Goal: Information Seeking & Learning: Find specific fact

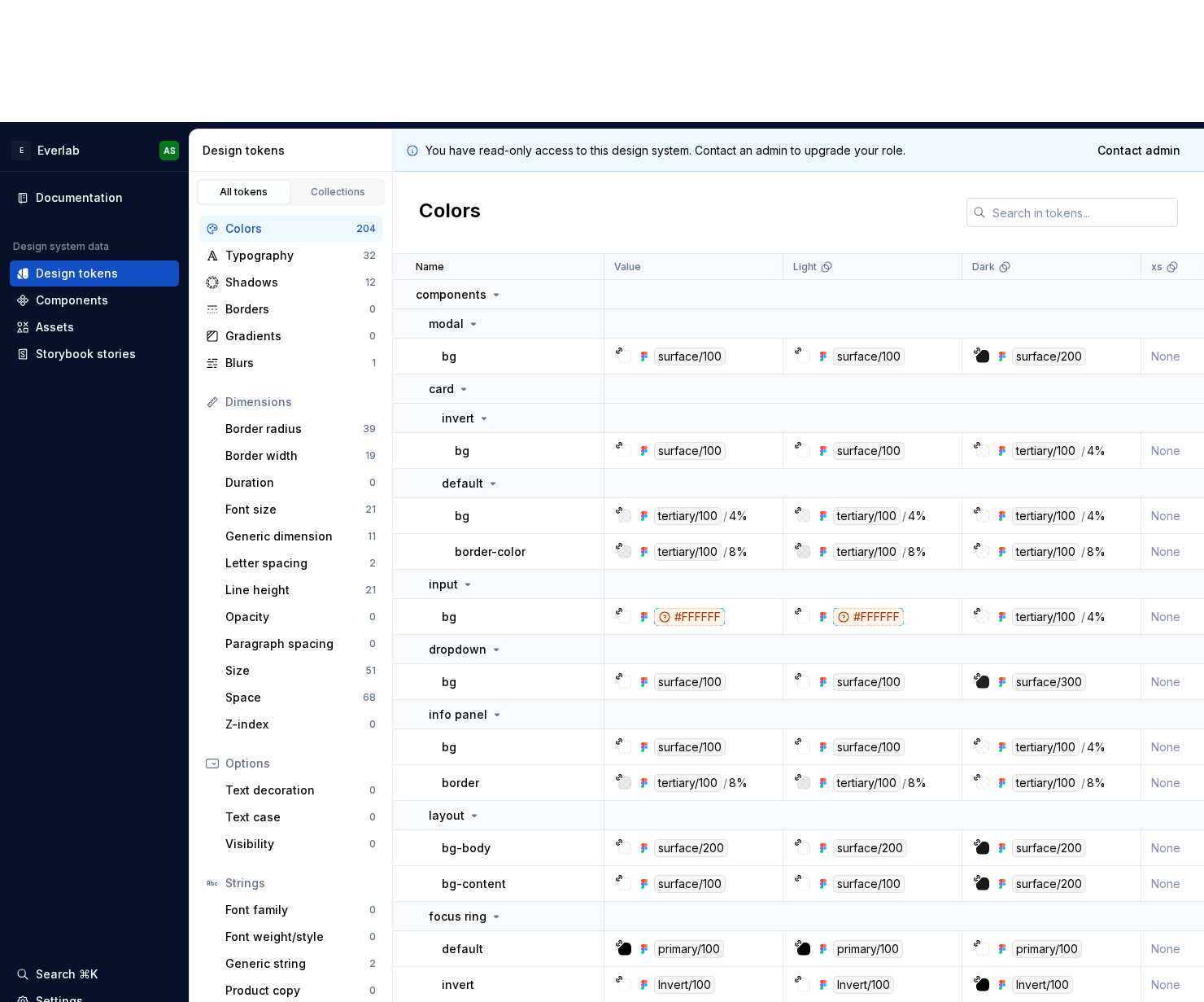
click at [1077, 198] on input "text" at bounding box center [1082, 213] width 192 height 29
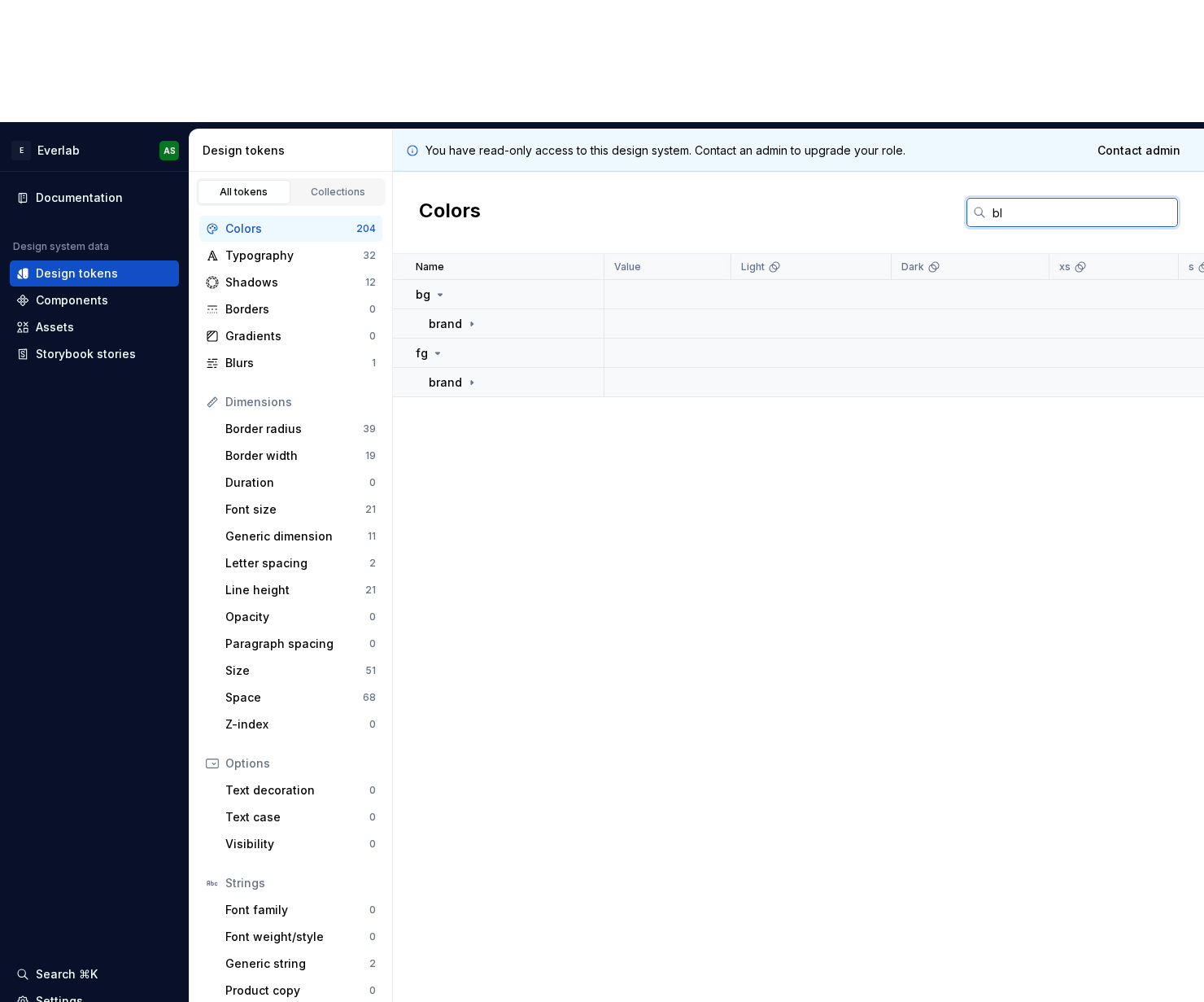
type input "b"
click at [448, 316] on p "brand" at bounding box center [445, 324] width 33 height 16
click at [449, 345] on p "red" at bounding box center [451, 354] width 19 height 16
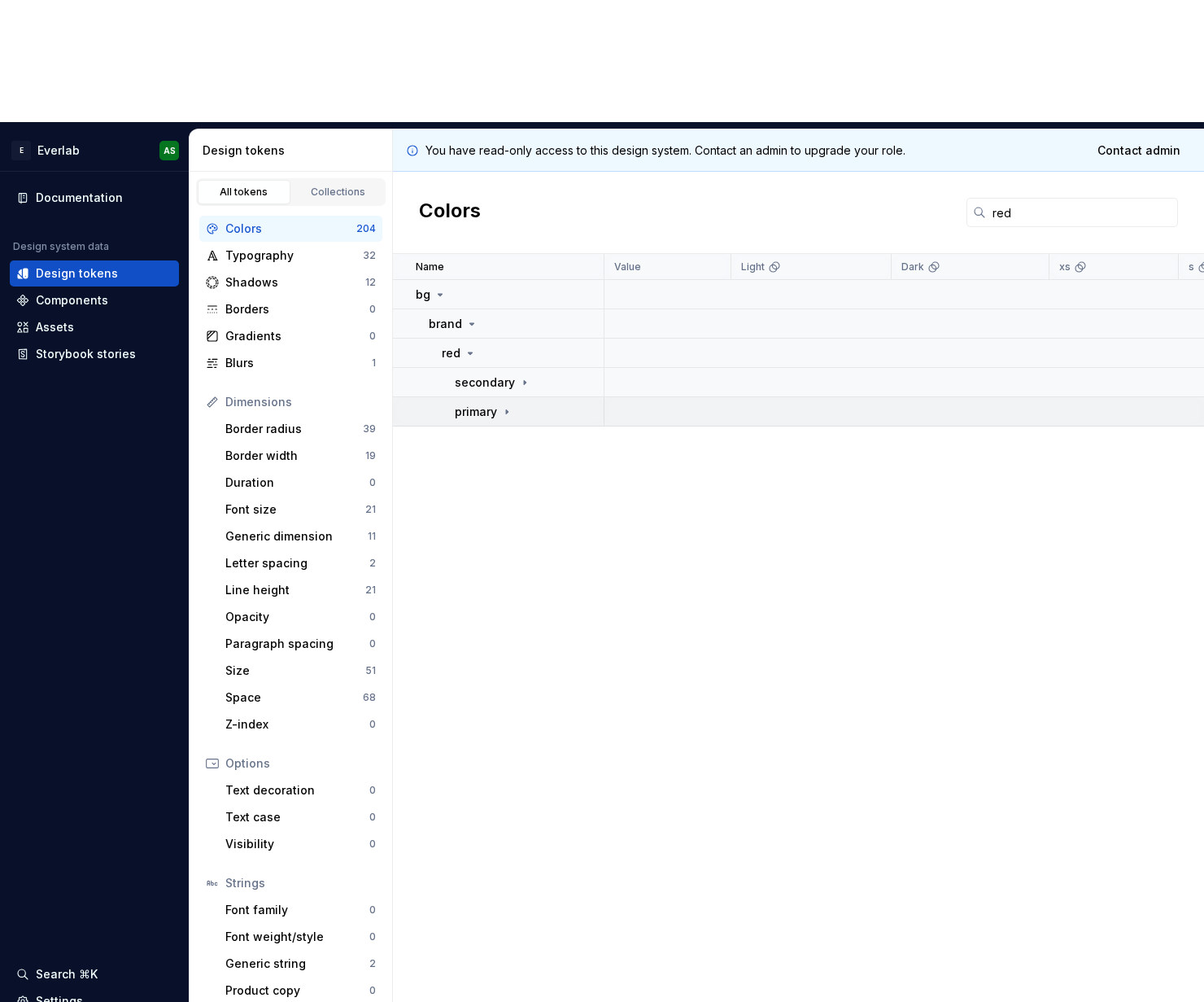
click at [472, 404] on p "primary" at bounding box center [475, 412] width 42 height 16
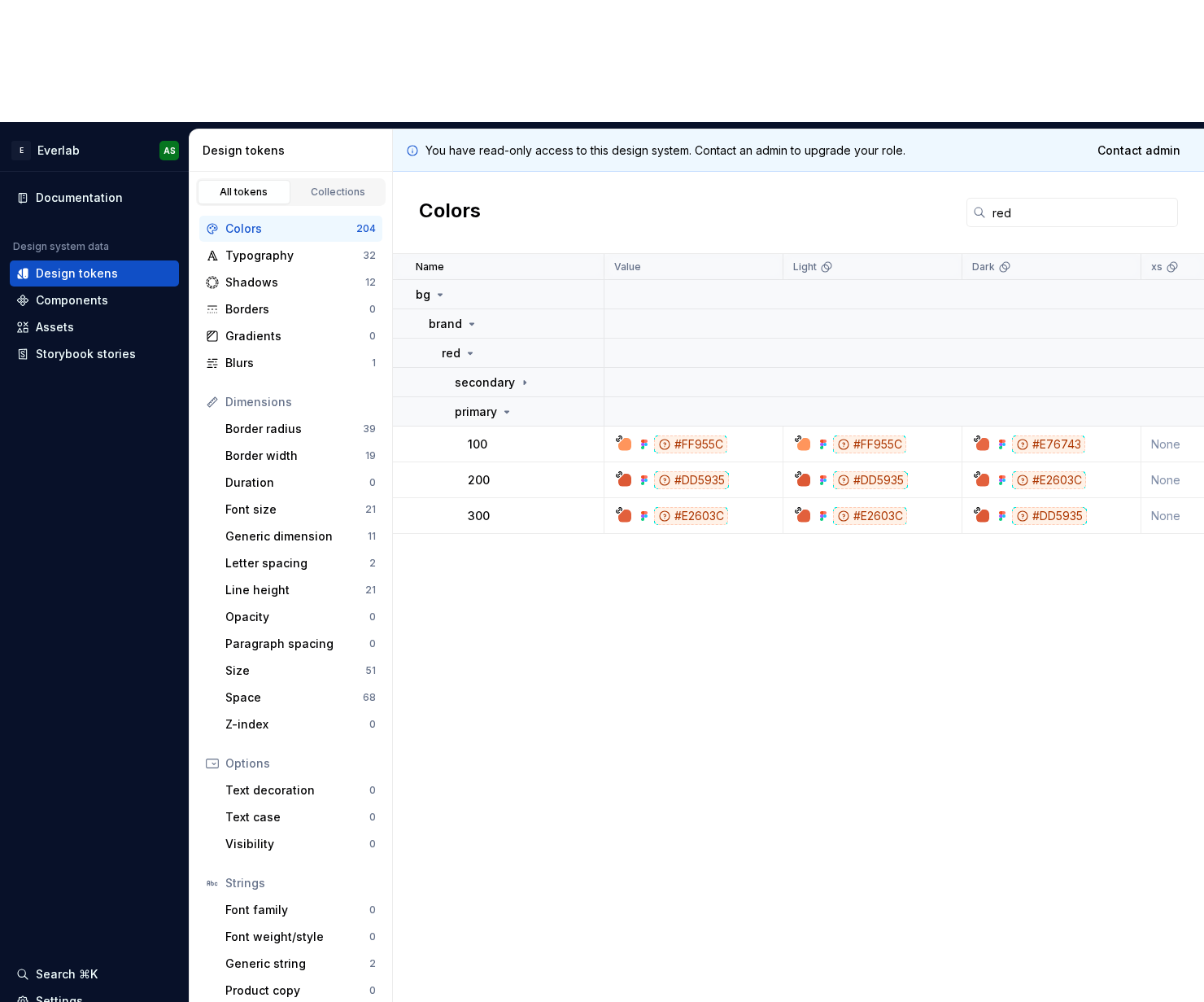
click at [878, 436] on div "#FF955C" at bounding box center [870, 445] width 73 height 18
drag, startPoint x: 854, startPoint y: 322, endPoint x: 916, endPoint y: 320, distance: 62.0
click at [916, 436] on div "#FF955C" at bounding box center [878, 445] width 167 height 18
drag, startPoint x: 901, startPoint y: 320, endPoint x: 852, endPoint y: 319, distance: 49.0
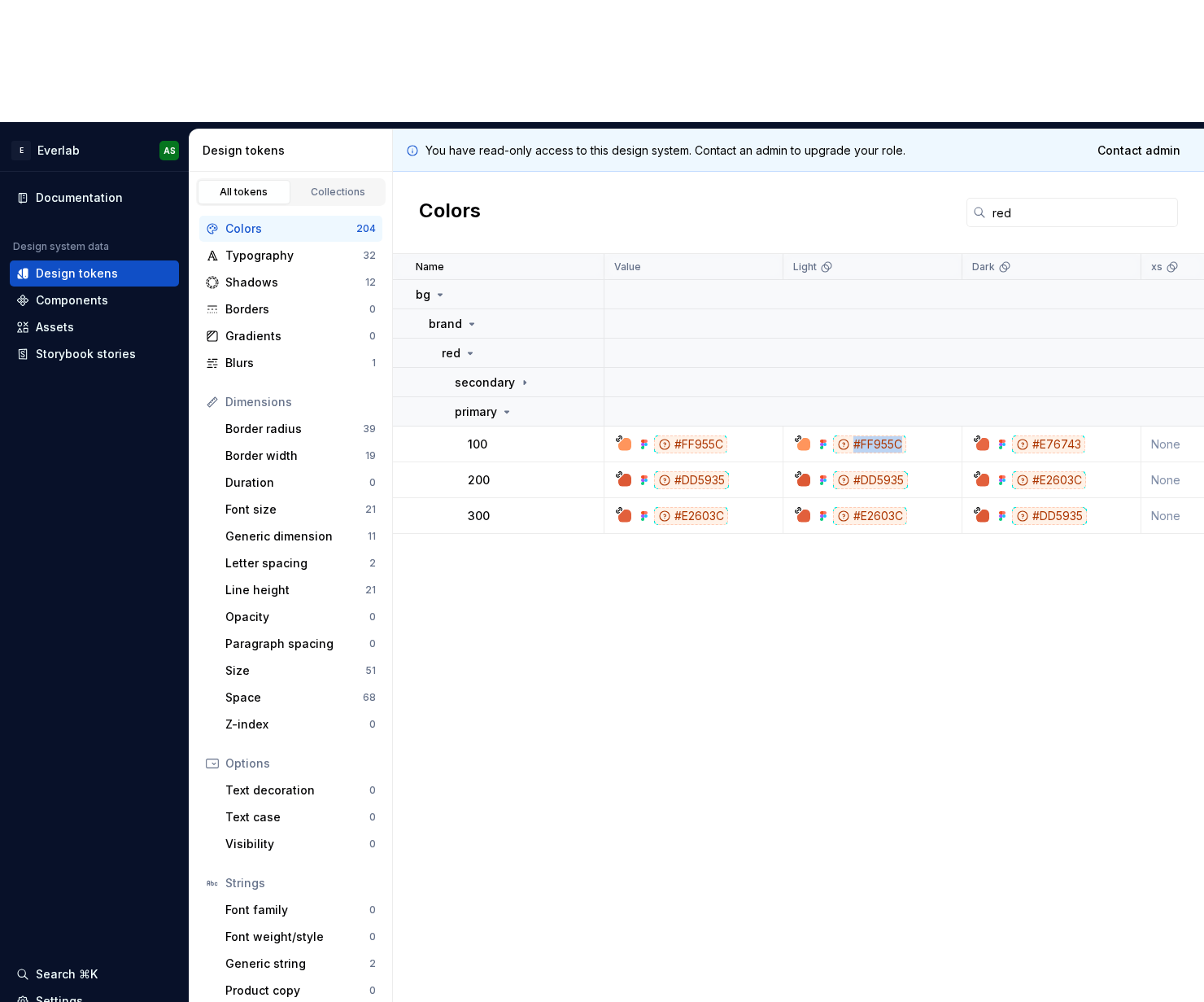
click at [852, 436] on div "#FF955C" at bounding box center [870, 445] width 73 height 18
copy div "#FF955C"
click at [1057, 436] on div "#E76743" at bounding box center [1049, 445] width 73 height 18
copy div "E76743"
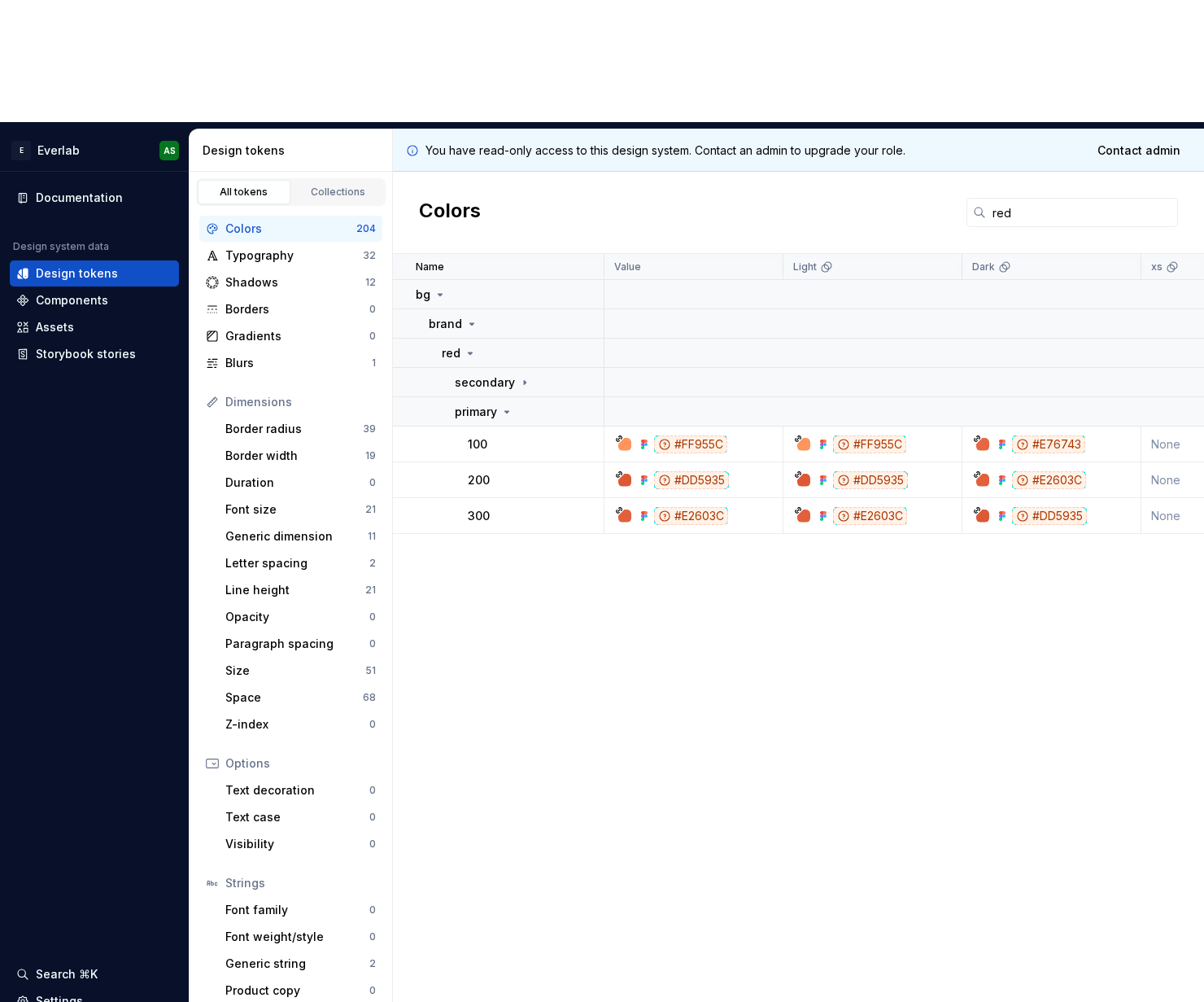
drag, startPoint x: 1078, startPoint y: 93, endPoint x: 807, endPoint y: 76, distance: 271.5
click at [807, 172] on div "Colors red" at bounding box center [799, 213] width 812 height 82
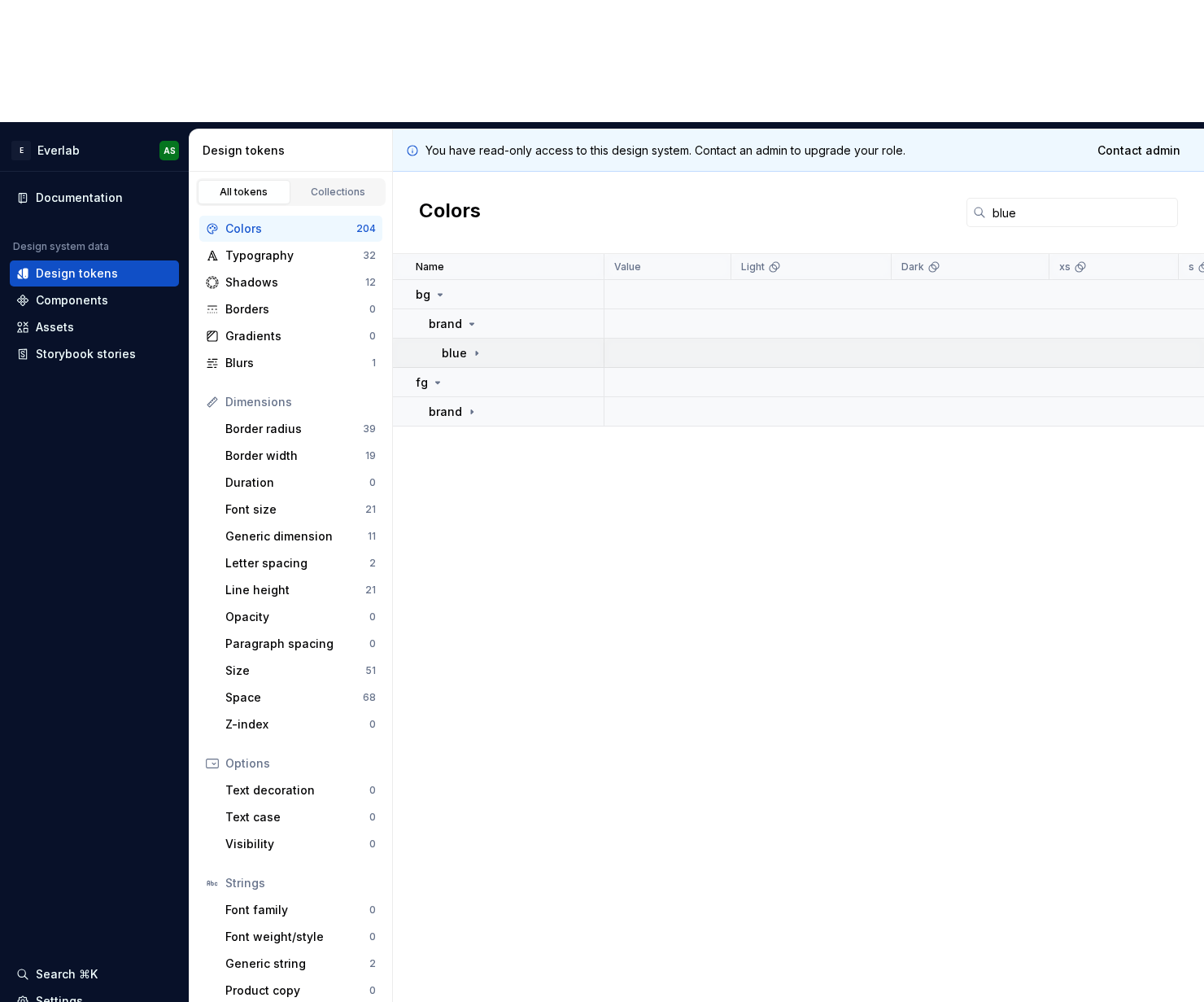
click at [457, 345] on p "blue" at bounding box center [455, 354] width 25 height 16
click at [519, 405] on icon at bounding box center [525, 411] width 13 height 13
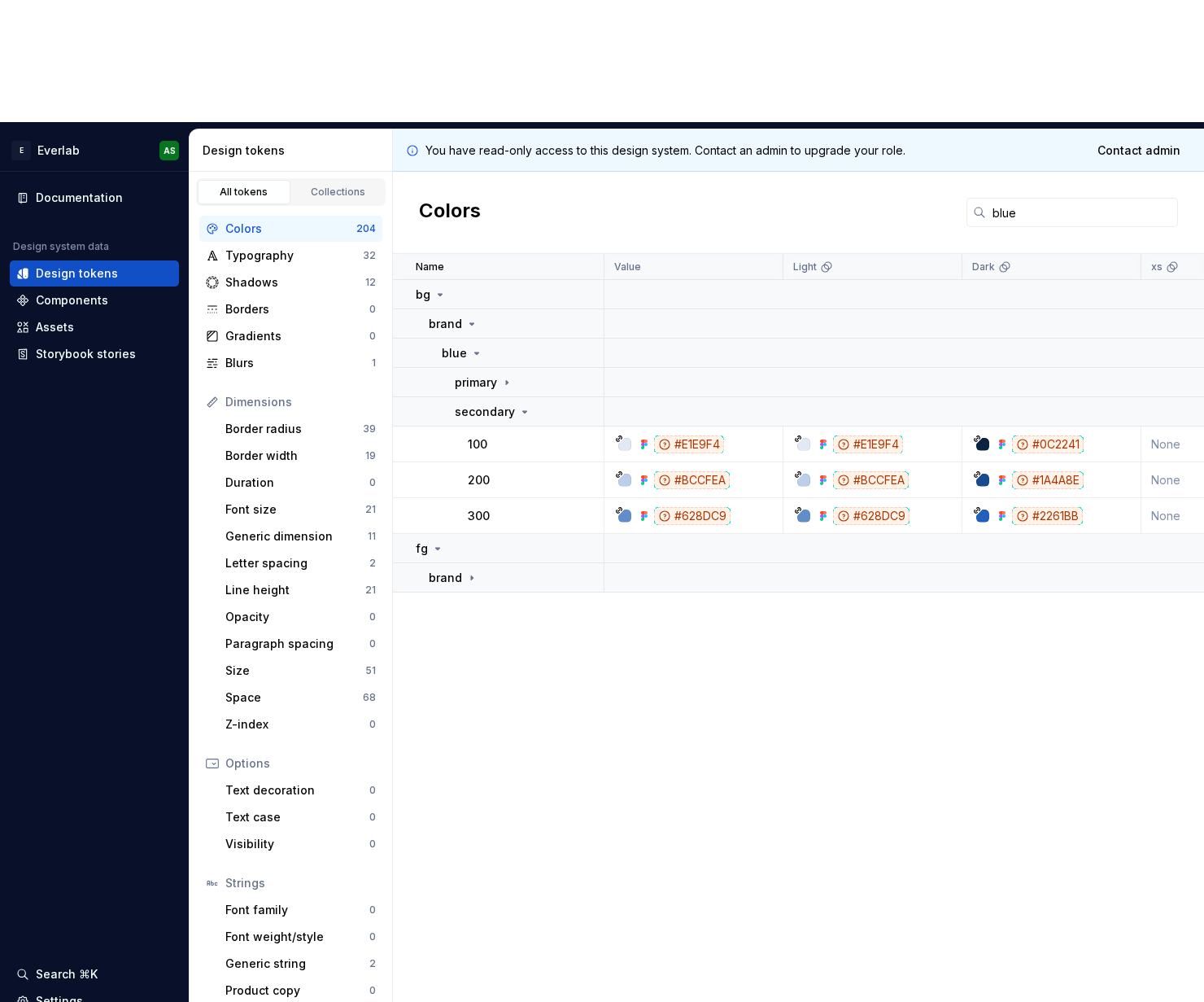
click at [692, 471] on div "#BCCFEA" at bounding box center [692, 480] width 76 height 18
drag, startPoint x: 678, startPoint y: 360, endPoint x: 753, endPoint y: 373, distance: 76.1
click at [728, 471] on div "#BCCFEA" at bounding box center [692, 480] width 76 height 18
drag, startPoint x: 676, startPoint y: 357, endPoint x: 727, endPoint y: 356, distance: 51.0
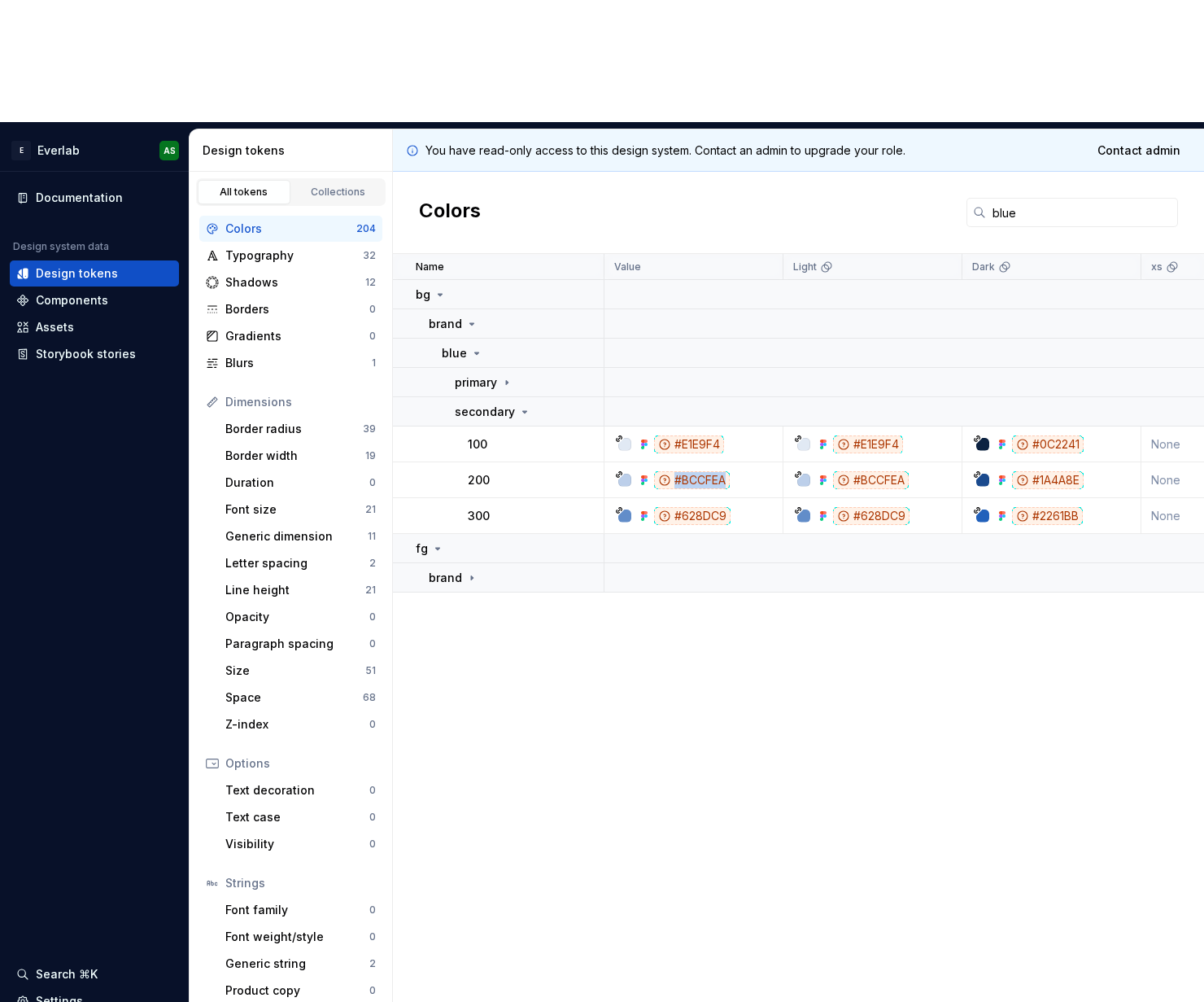
click at [727, 471] on div "#BCCFEA" at bounding box center [692, 480] width 76 height 18
copy div "#BCCFEA"
click at [1033, 471] on div "#1A4A8E" at bounding box center [1048, 480] width 71 height 18
drag, startPoint x: 1033, startPoint y: 358, endPoint x: 1081, endPoint y: 359, distance: 48.0
click at [1081, 471] on div "#1A4A8E" at bounding box center [1048, 480] width 71 height 18
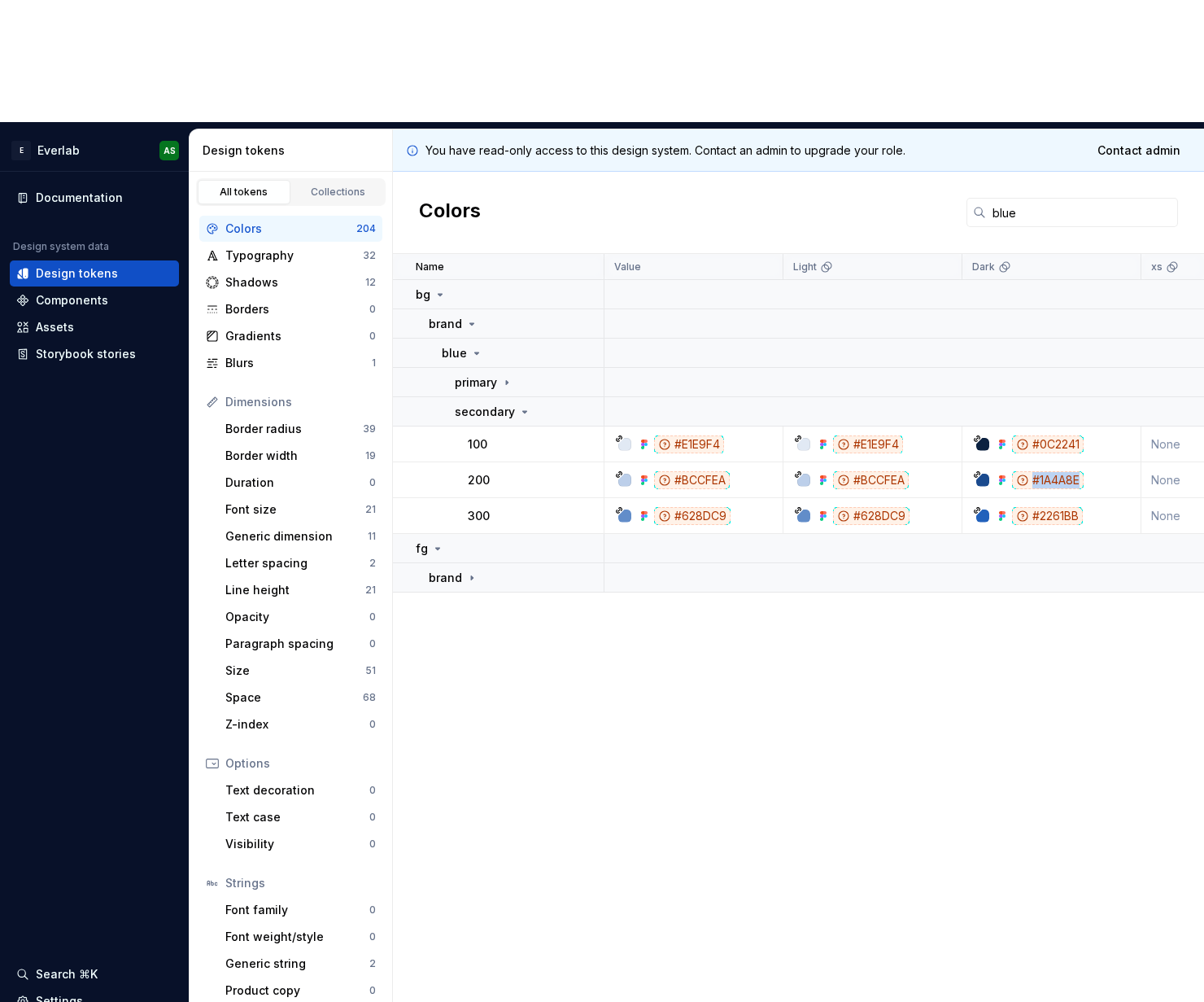
copy div "#1A4A8E"
drag, startPoint x: 1030, startPoint y: 90, endPoint x: 866, endPoint y: 79, distance: 164.4
click at [867, 172] on div "Colors blue" at bounding box center [799, 213] width 812 height 82
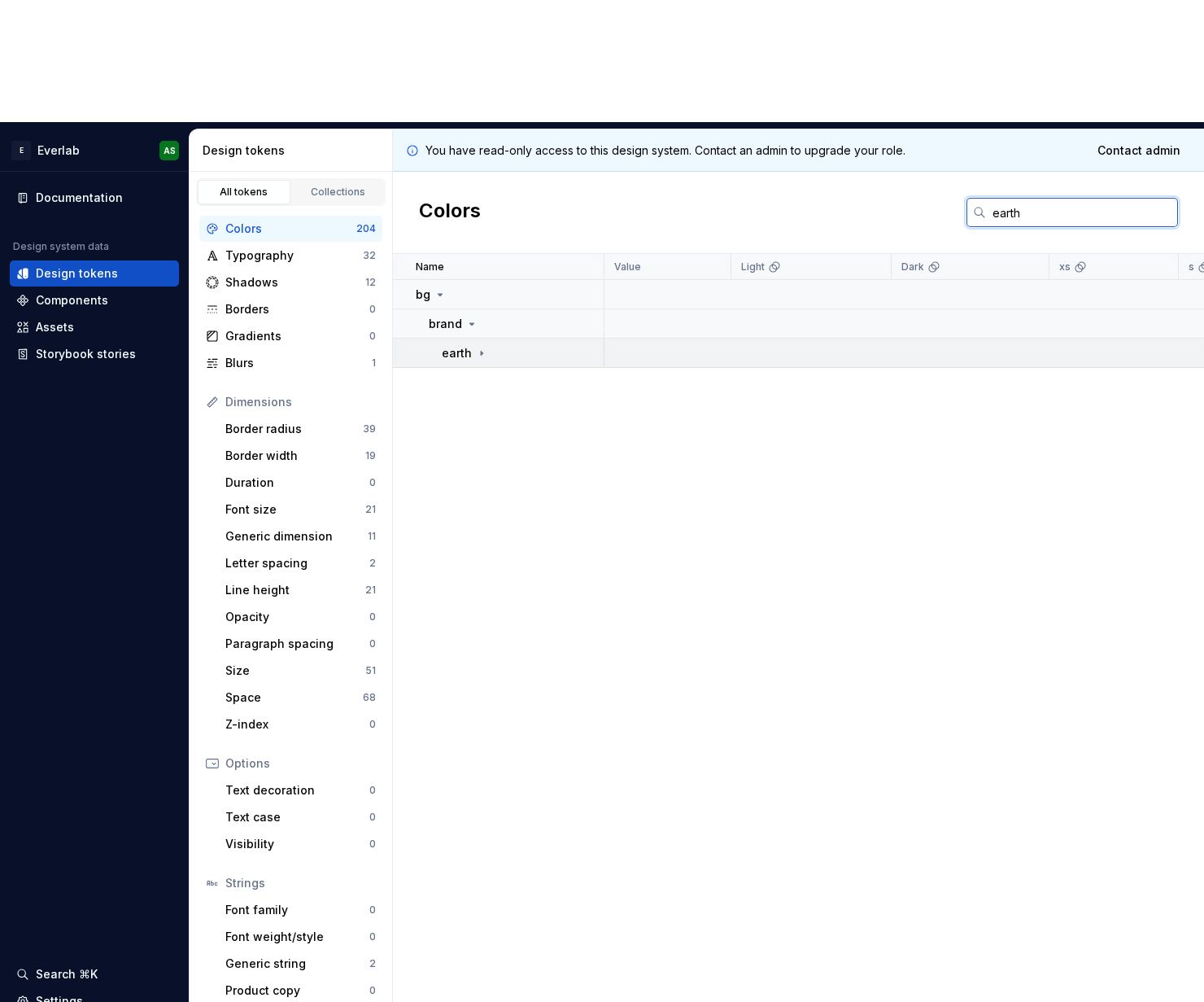
type input "earth"
click at [453, 345] on p "earth" at bounding box center [456, 354] width 30 height 16
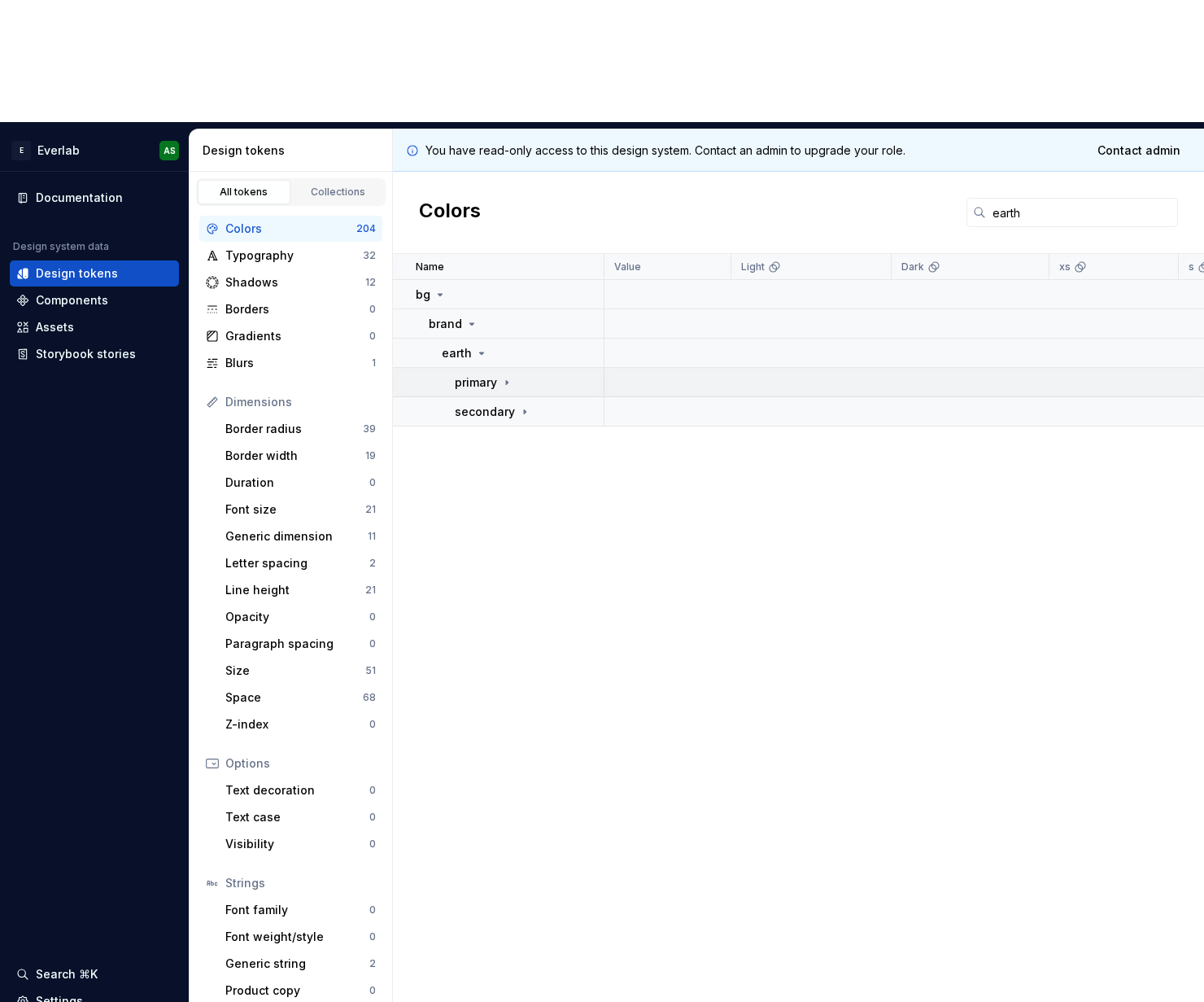
click at [491, 374] on p "primary" at bounding box center [475, 383] width 42 height 16
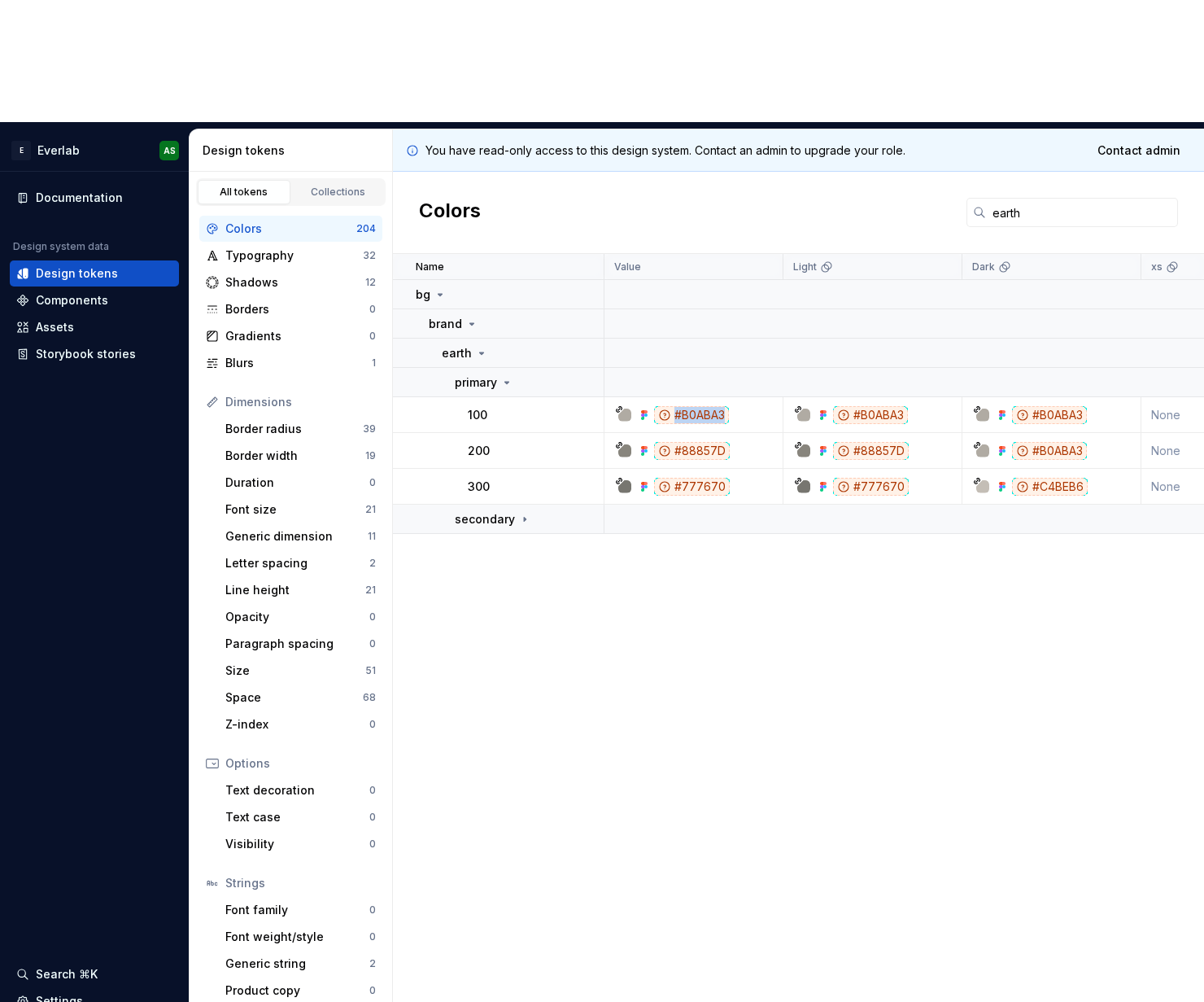
drag, startPoint x: 677, startPoint y: 295, endPoint x: 727, endPoint y: 293, distance: 50.0
click at [726, 406] on div "#B0ABA3" at bounding box center [691, 415] width 75 height 18
copy div "#B0ABA3"
drag, startPoint x: 1036, startPoint y: 292, endPoint x: 1058, endPoint y: 293, distance: 22.0
click at [1063, 406] on div "#B0ABA3" at bounding box center [1049, 415] width 75 height 18
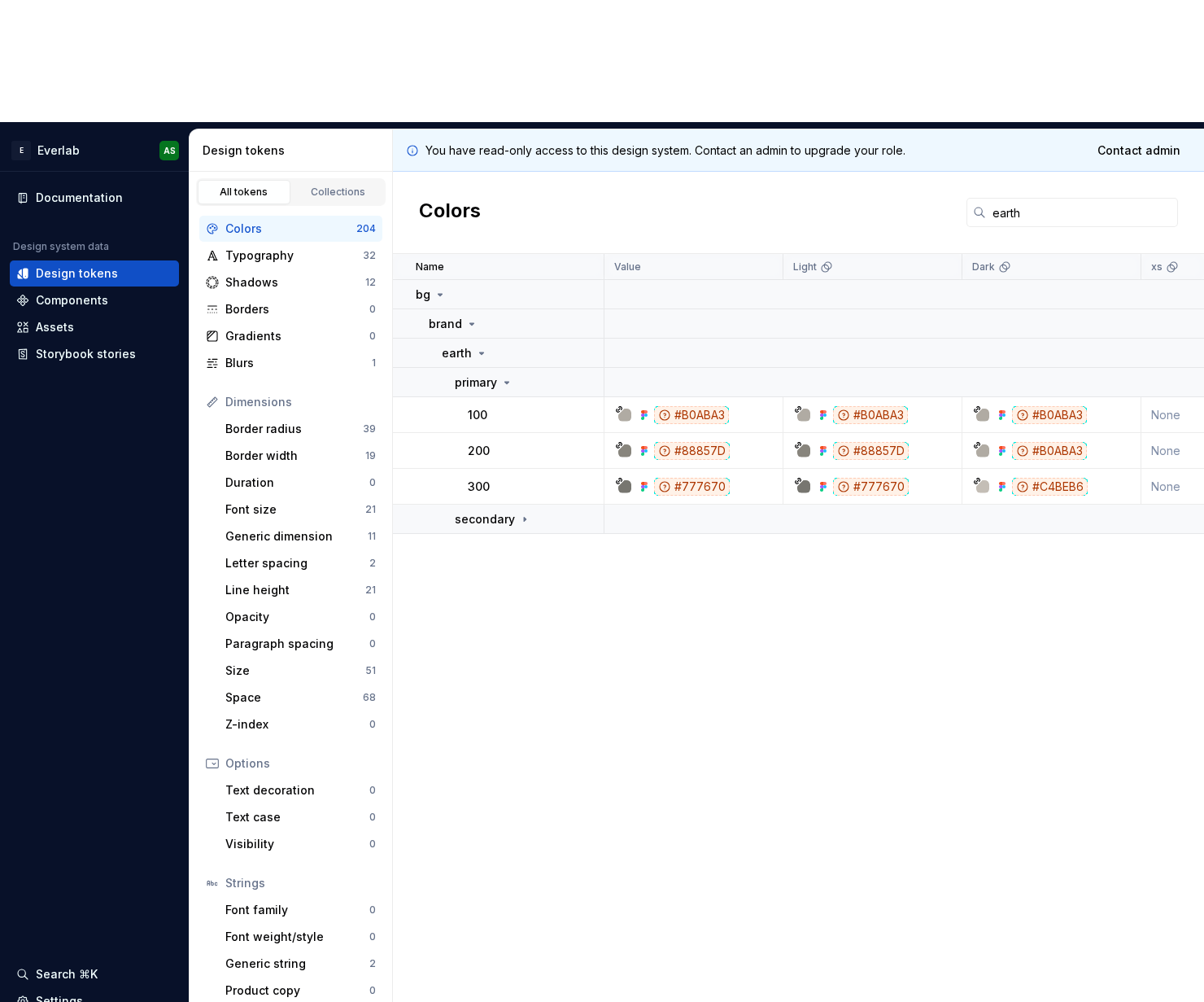
click at [1034, 406] on div "#B0ABA3" at bounding box center [1049, 415] width 75 height 18
drag, startPoint x: 1033, startPoint y: 296, endPoint x: 1120, endPoint y: 360, distance: 108.0
click at [1084, 406] on div "#B0ABA3" at bounding box center [1049, 415] width 75 height 18
copy div "#B0ABA3"
